Goal: Task Accomplishment & Management: Use online tool/utility

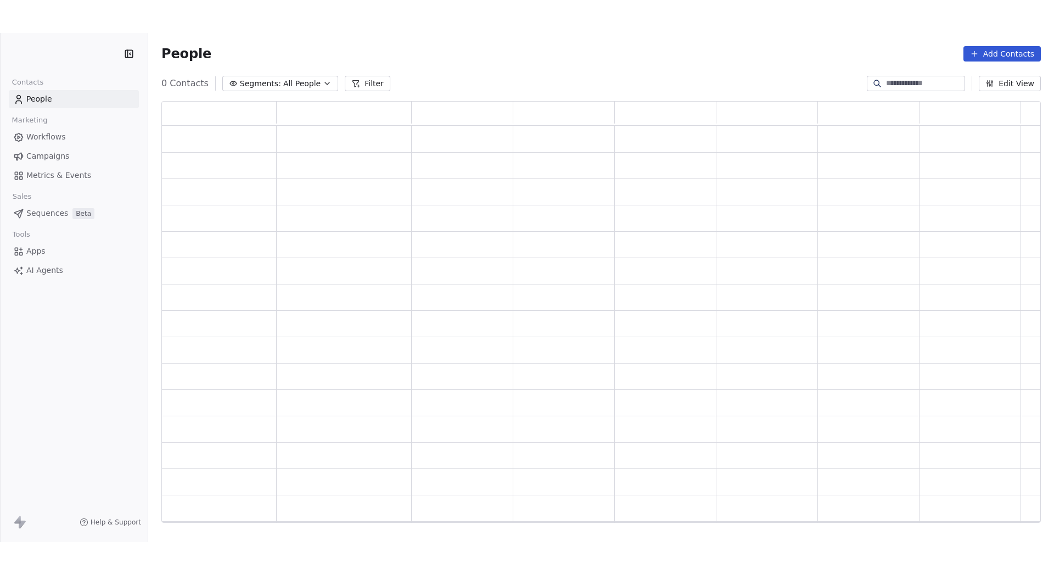
scroll to position [413, 871]
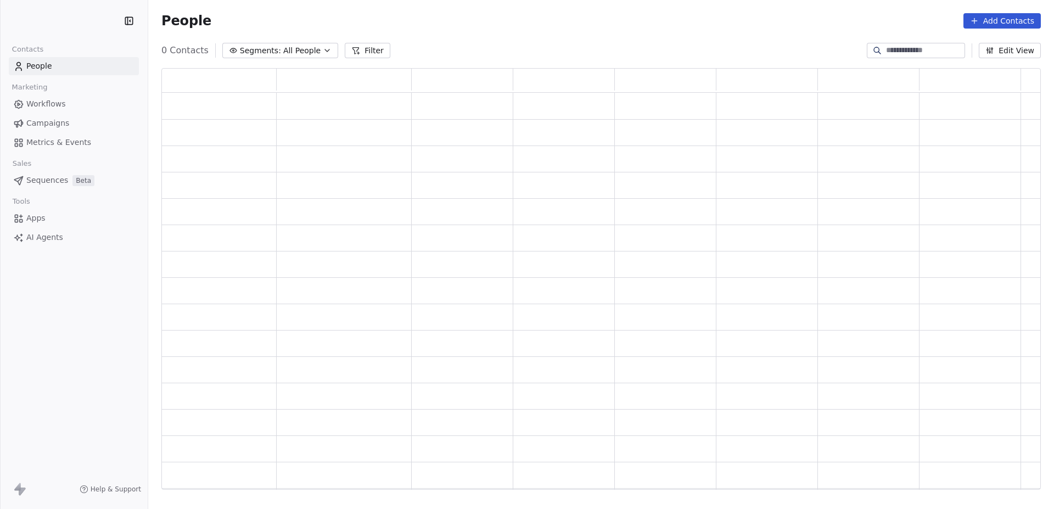
click at [52, 119] on span "Campaigns" at bounding box center [47, 123] width 43 height 12
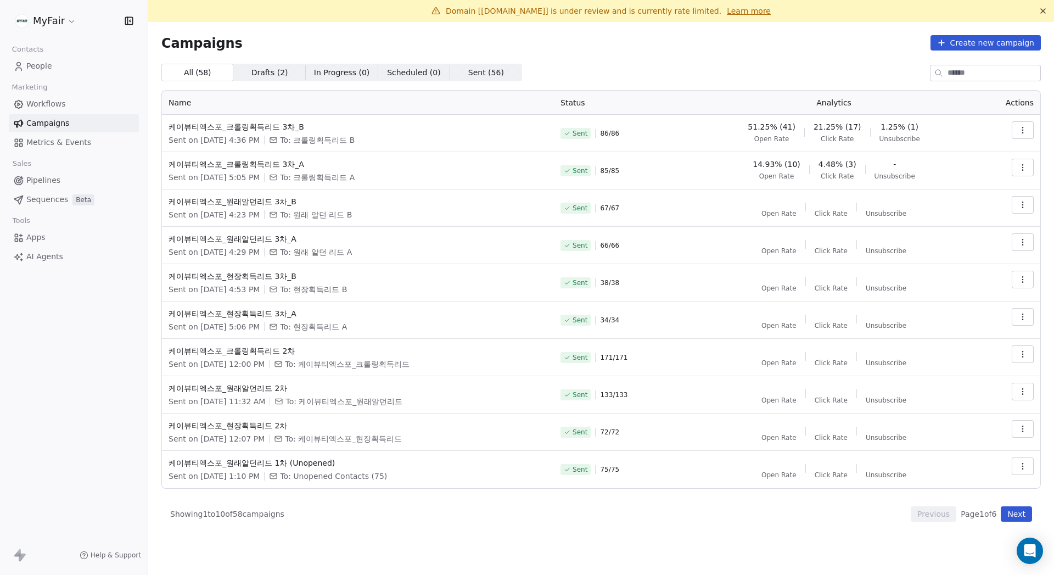
click at [1023, 128] on icon "button" at bounding box center [1022, 130] width 9 height 9
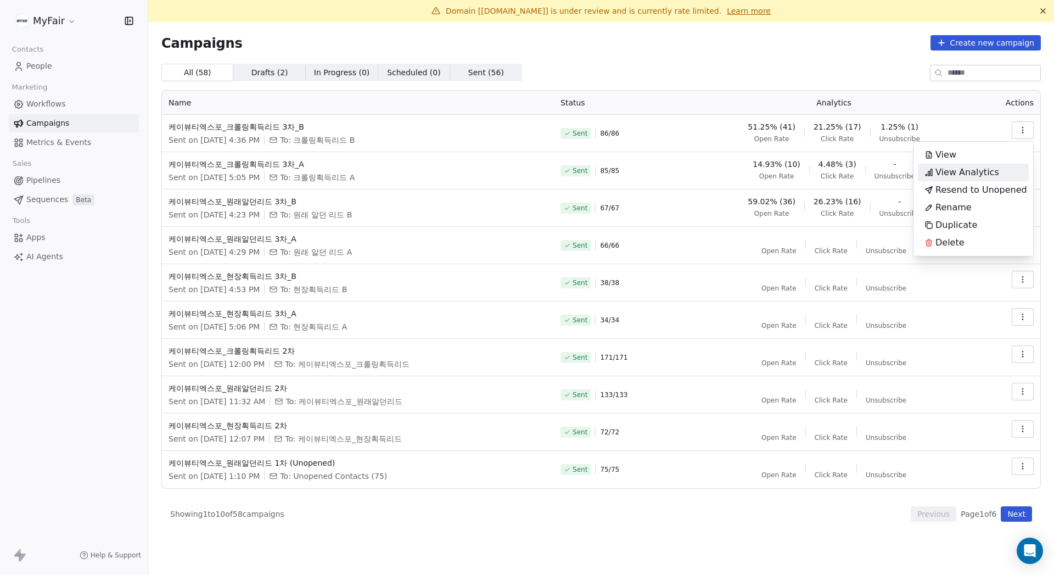
drag, startPoint x: 975, startPoint y: 157, endPoint x: 974, endPoint y: 176, distance: 18.7
click at [974, 176] on div "View View Analytics Resend to Unopened Rename Duplicate Delete" at bounding box center [973, 198] width 111 height 105
click at [974, 174] on span "View Analytics" at bounding box center [967, 172] width 64 height 13
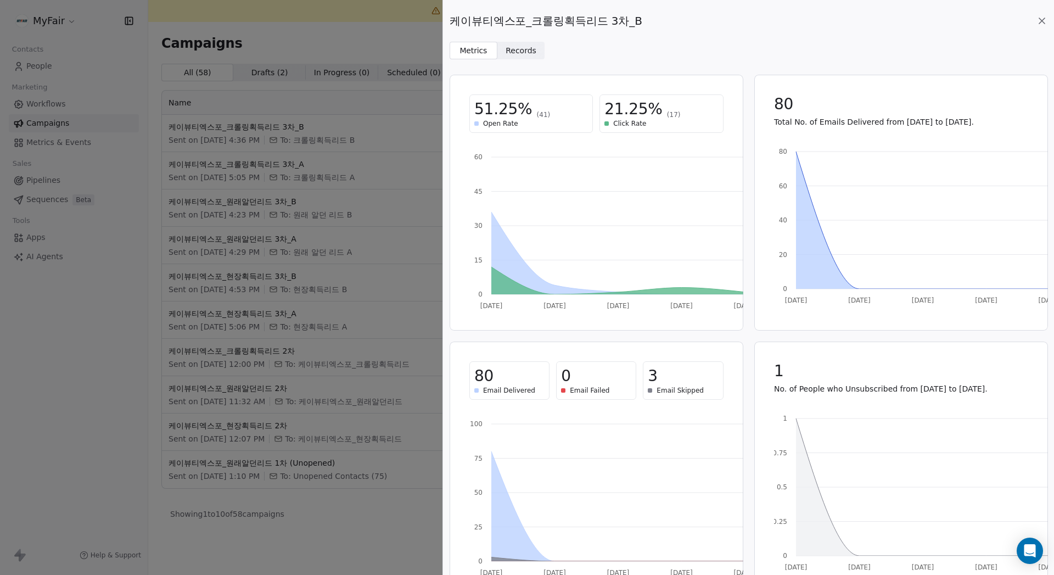
click at [527, 49] on span "Records" at bounding box center [520, 51] width 31 height 12
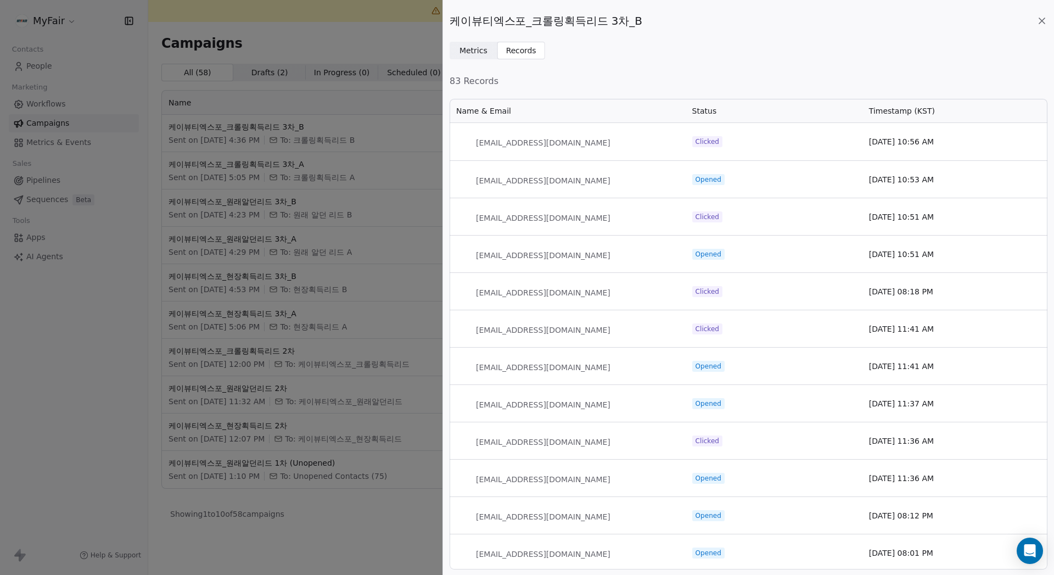
scroll to position [463, 589]
click at [622, 63] on div "케이뷰티엑스포_크롤링획득리드 3차_B Metrics Metrics Records Records 83 Records Name & Email St…" at bounding box center [748, 287] width 611 height 575
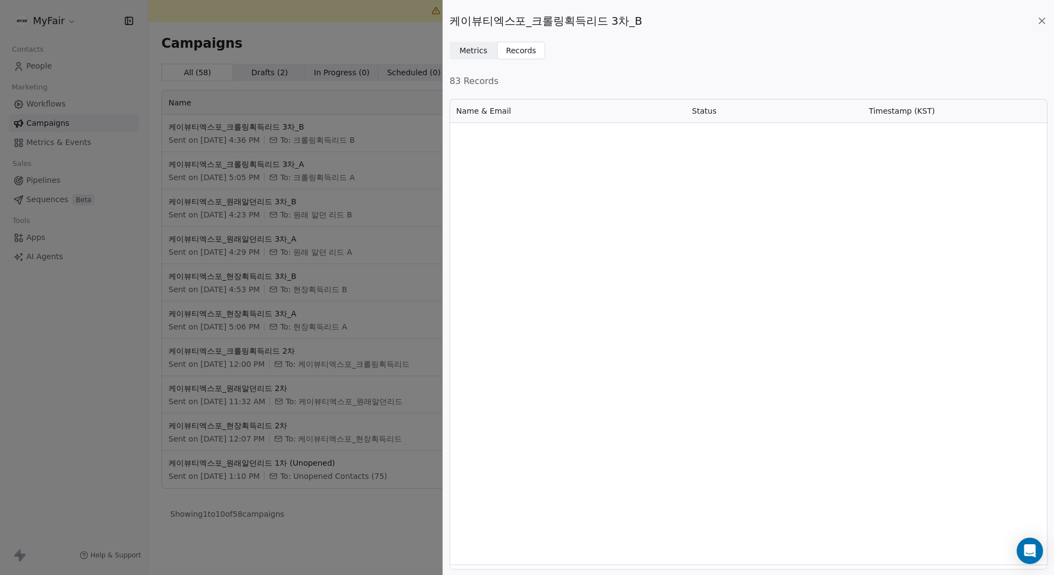
scroll to position [0, 0]
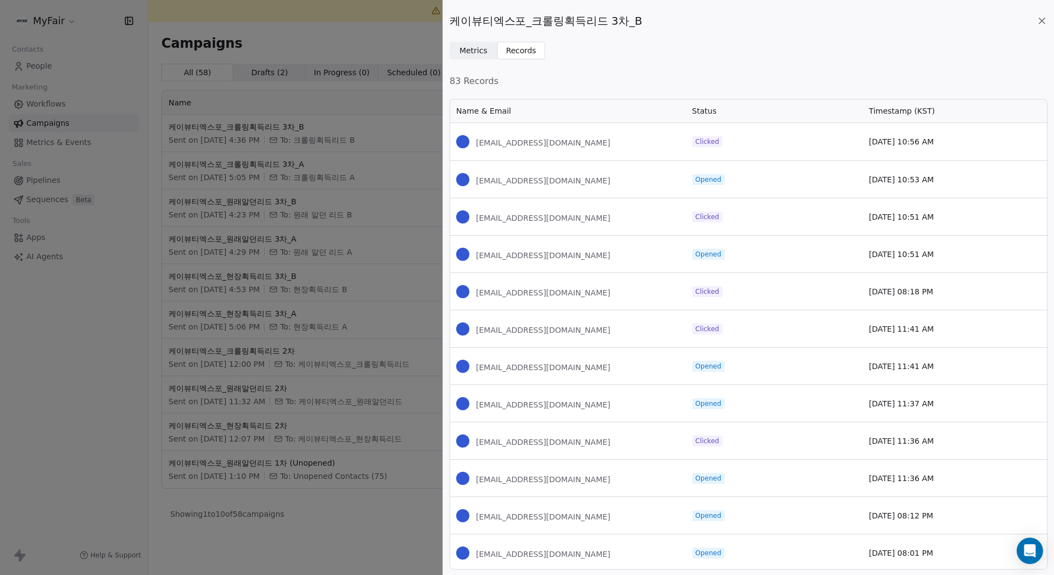
click at [470, 55] on span "Metrics" at bounding box center [473, 51] width 28 height 12
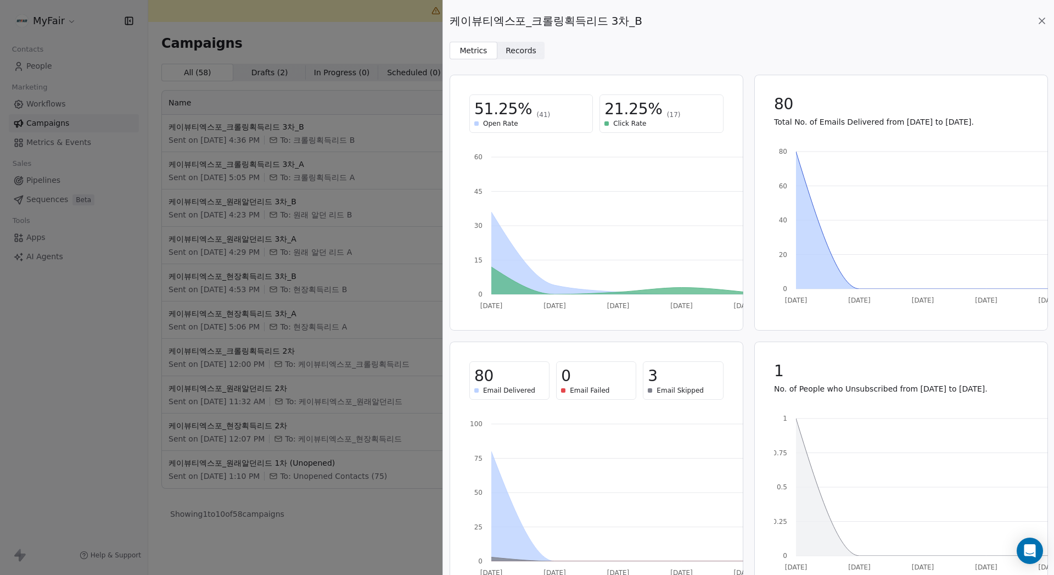
click at [1038, 17] on icon at bounding box center [1041, 20] width 11 height 11
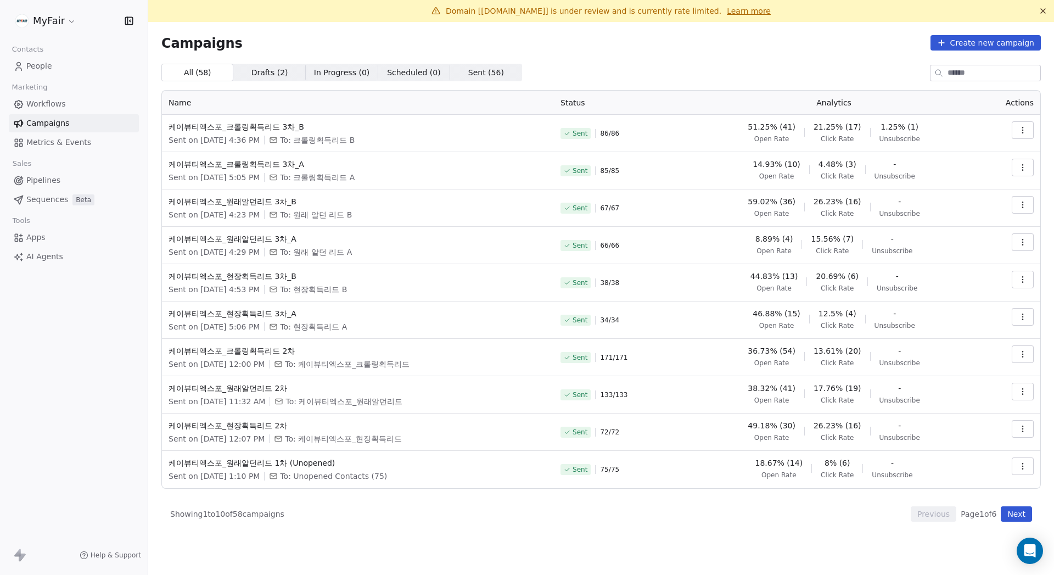
click at [647, 83] on div "All ( 58 ) All ( 58 ) Drafts ( 2 ) Drafts ( 2 ) In Progress ( 0 ) In Progress (…" at bounding box center [600, 293] width 879 height 458
